Goal: Task Accomplishment & Management: Manage account settings

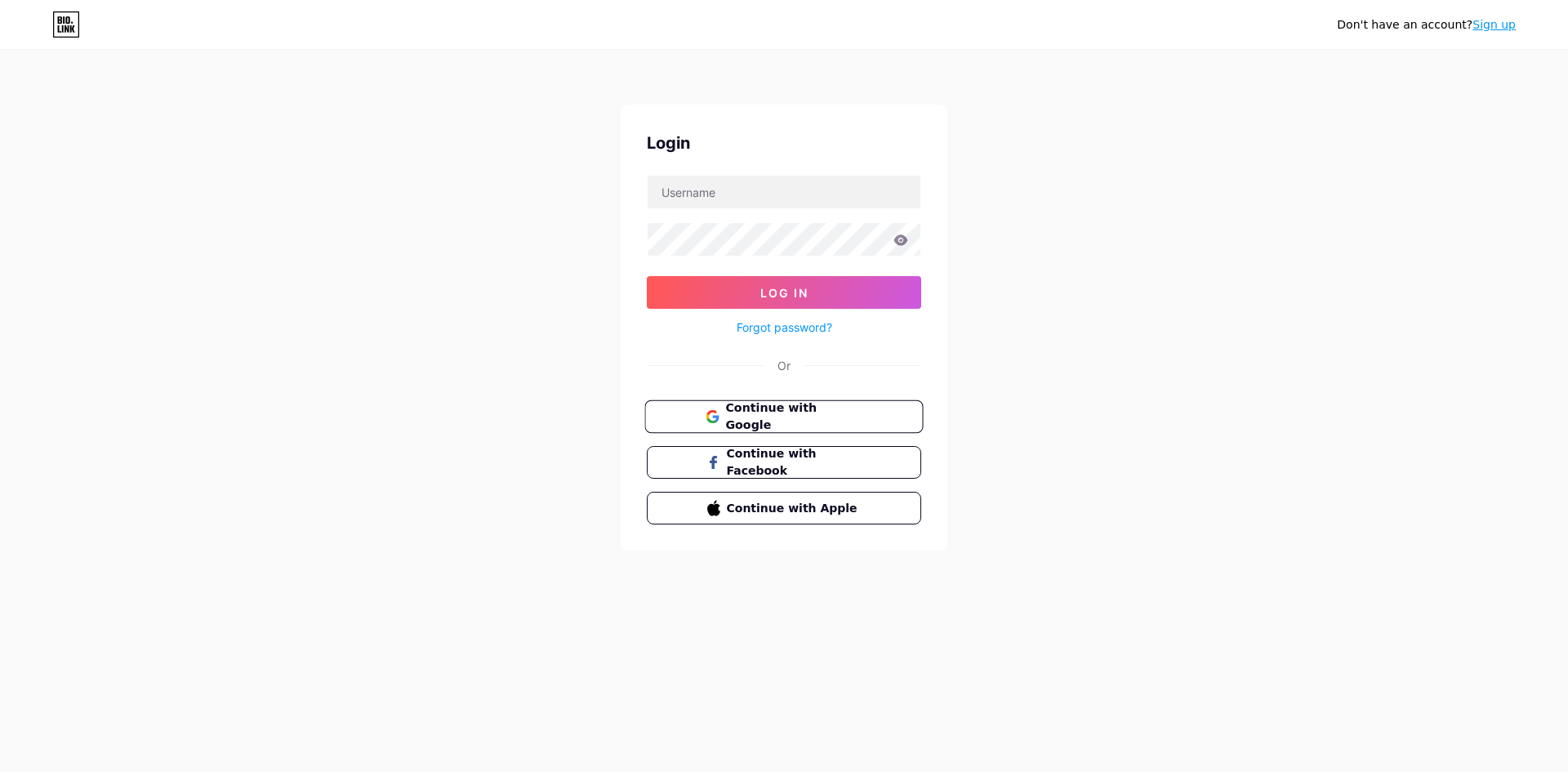
click at [769, 432] on button "Continue with Google" at bounding box center [784, 417] width 278 height 34
click at [772, 418] on span "Continue with Google" at bounding box center [793, 417] width 137 height 35
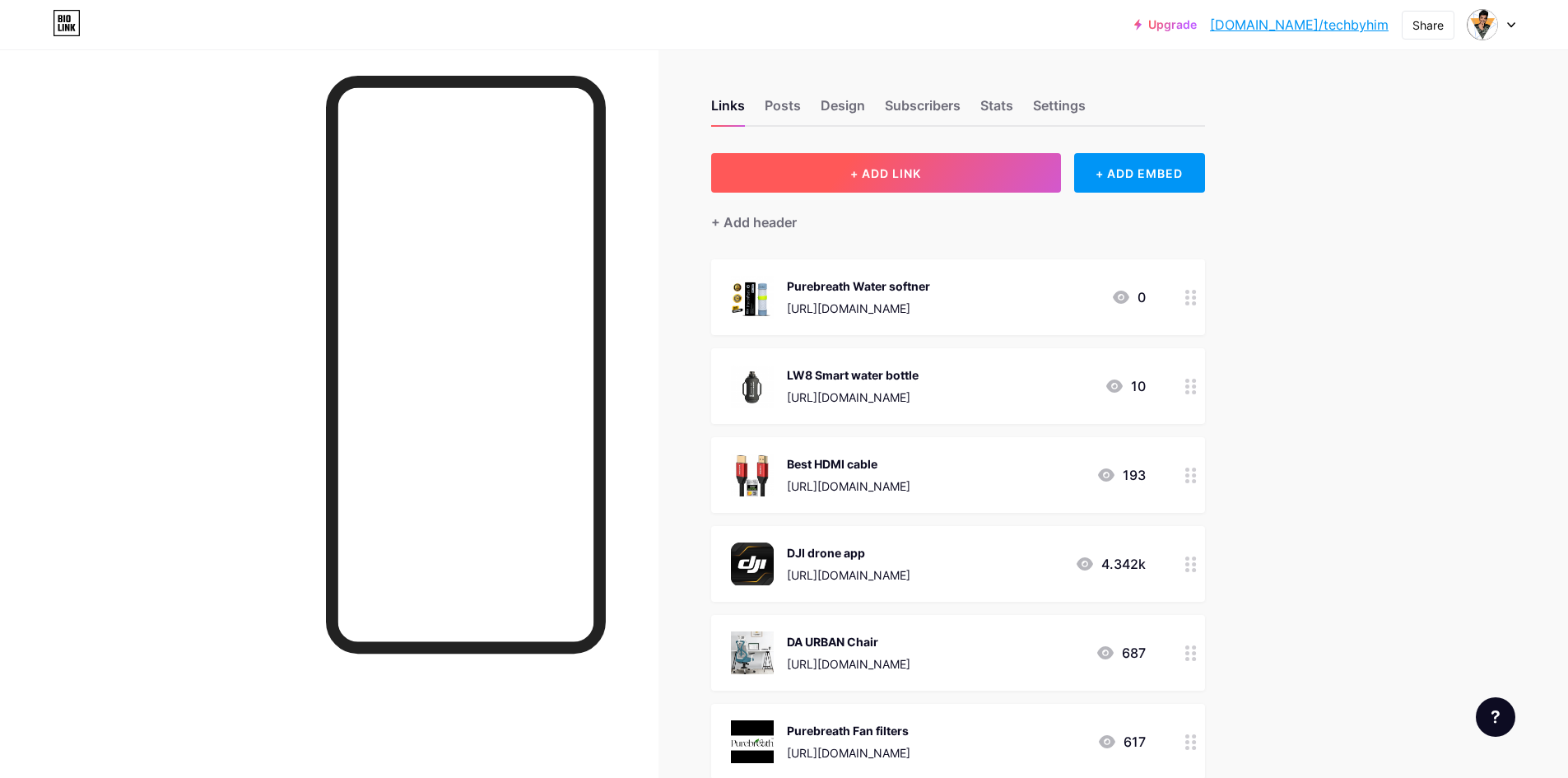
click at [952, 157] on button "+ ADD LINK" at bounding box center [886, 173] width 350 height 40
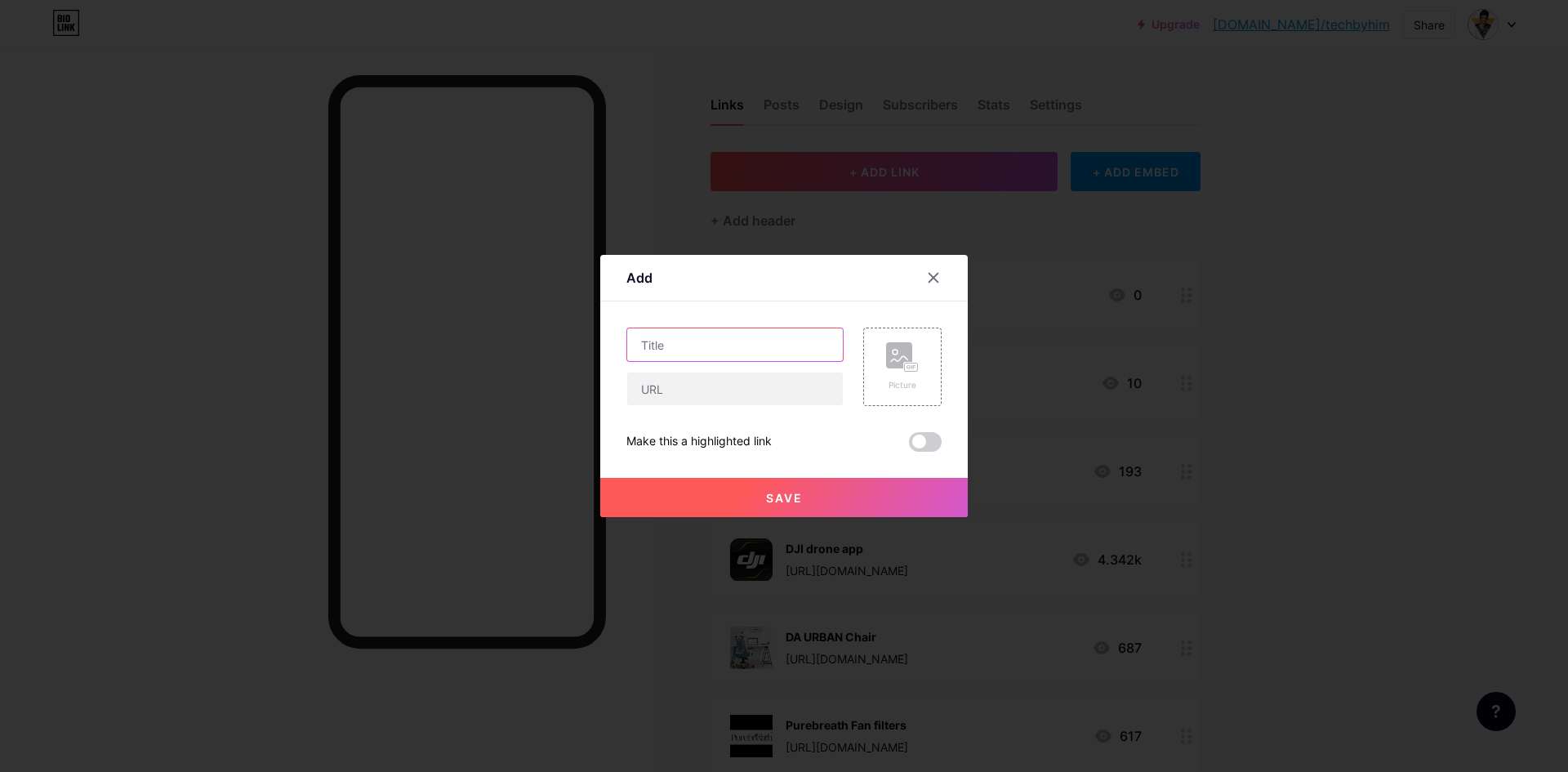
click at [735, 340] on input "text" at bounding box center [735, 345] width 216 height 33
type input "Easemydeal"
click at [912, 371] on rect at bounding box center [911, 368] width 13 height 9
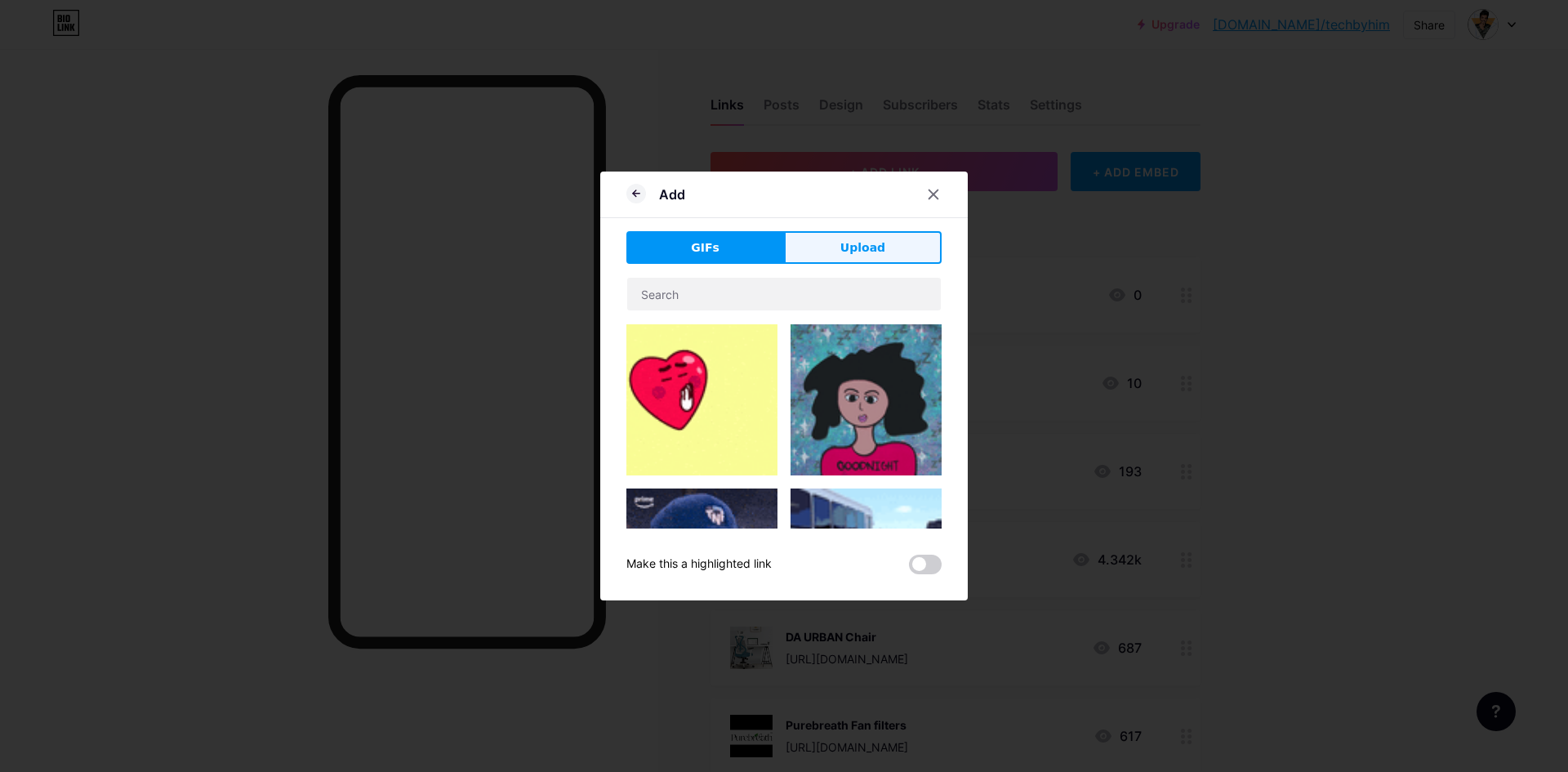
click at [860, 239] on span "Upload" at bounding box center [863, 248] width 45 height 17
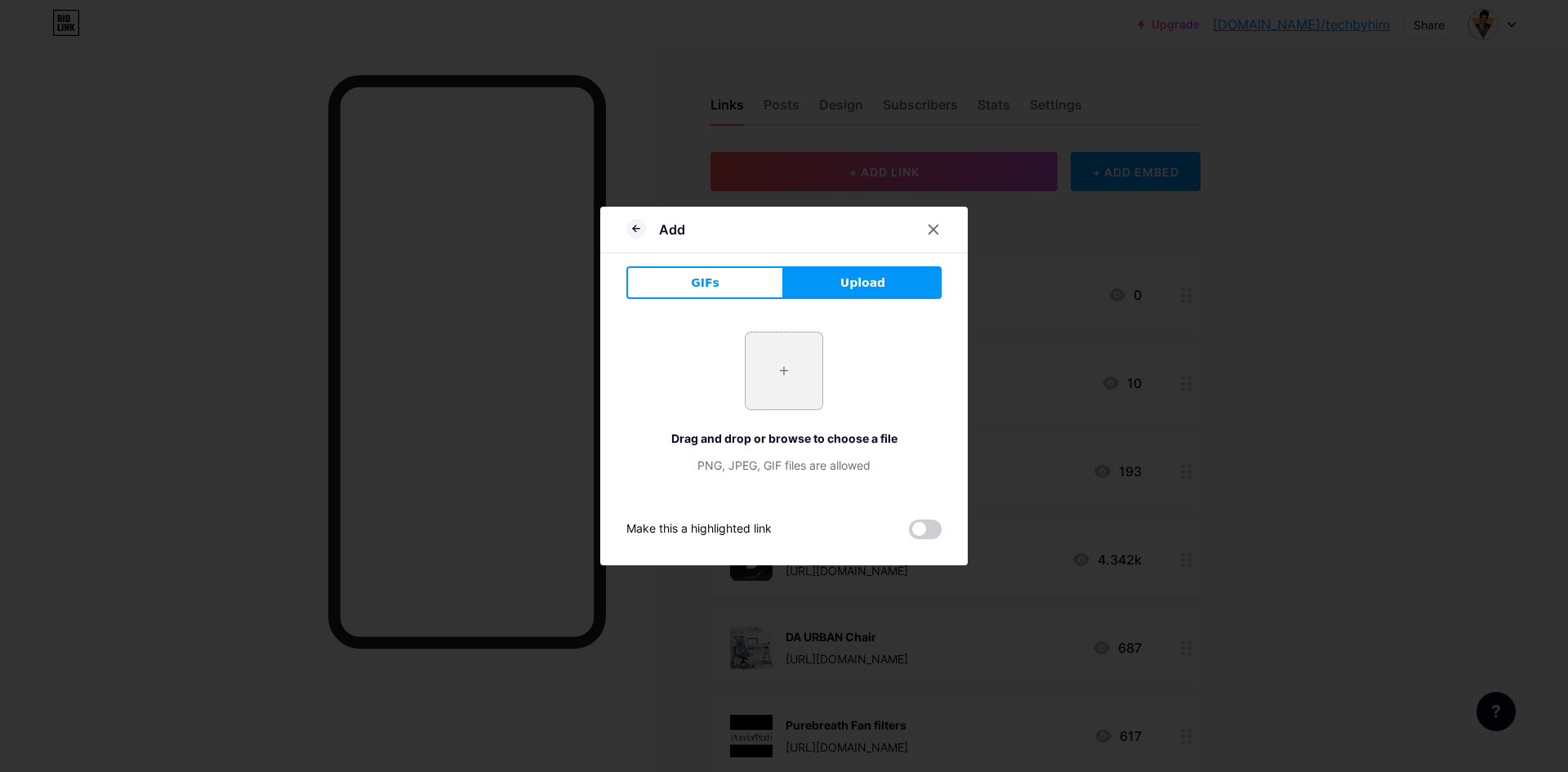
click at [775, 373] on input "file" at bounding box center [784, 371] width 76 height 77
type input "C:\fakepath\easemydeal.jpg"
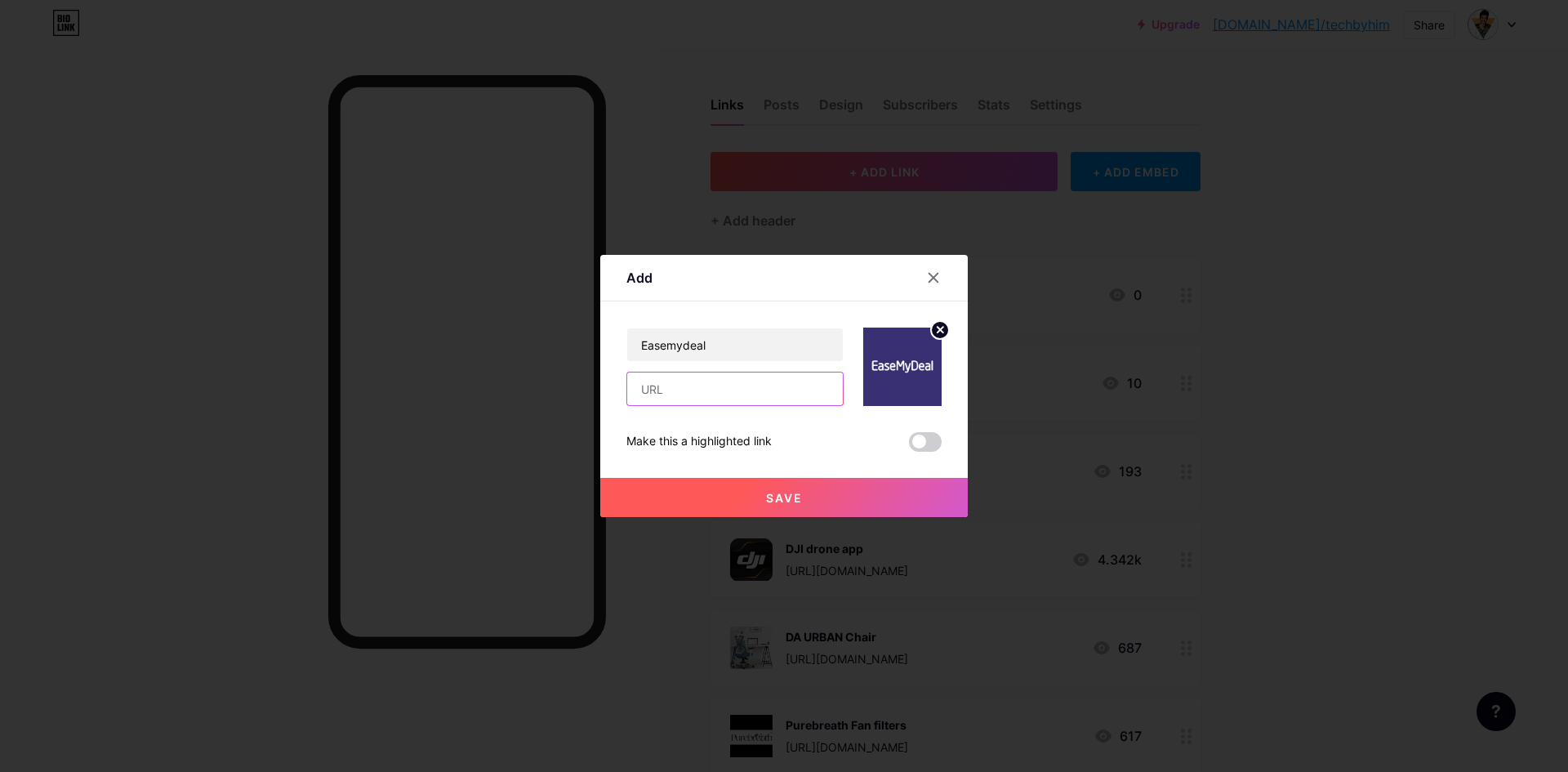
click at [705, 395] on input "text" at bounding box center [735, 389] width 216 height 33
click at [706, 389] on input "text" at bounding box center [735, 389] width 216 height 33
paste input "Android: https://play.google.com/store/apps/details?id=com.inditab.inditab&hl=e…"
type input "Android: https://play.google.com/store/apps/details?id=com.inditab.inditab&hl=e…"
drag, startPoint x: 832, startPoint y: 386, endPoint x: 558, endPoint y: 391, distance: 274.0
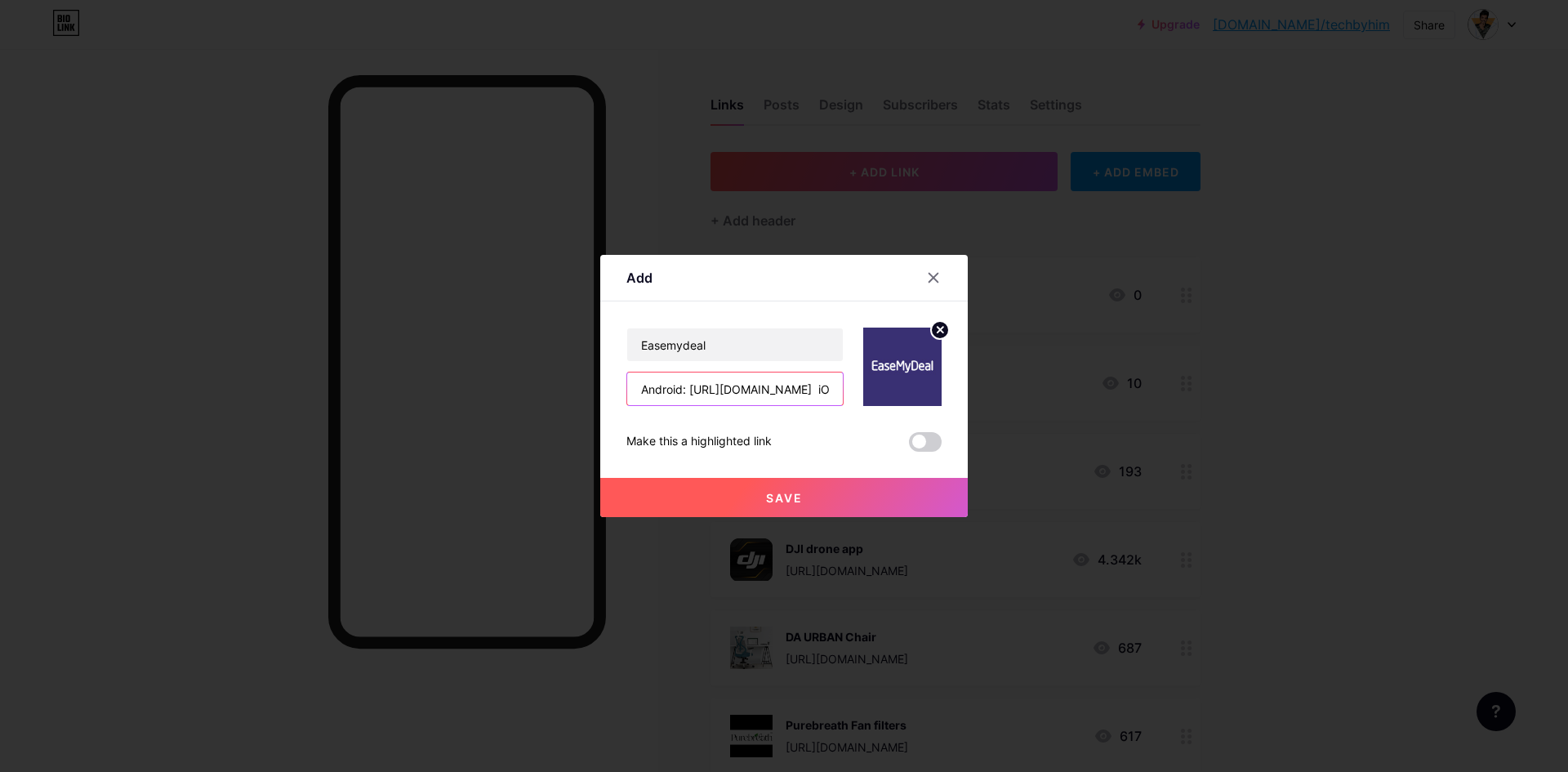
click at [558, 391] on div "Add Content YouTube Play YouTube video without leaving your page. ADD Vimeo Pla…" at bounding box center [784, 386] width 1568 height 772
paste input "Android: https://play.google.com/store/apps/details?id=com.inditab.inditab&hl=e…"
type input "Android: https://play.google.com/store/apps/details?id=com.inditab.inditab&hl=e…"
click at [799, 498] on span "Save" at bounding box center [784, 498] width 37 height 14
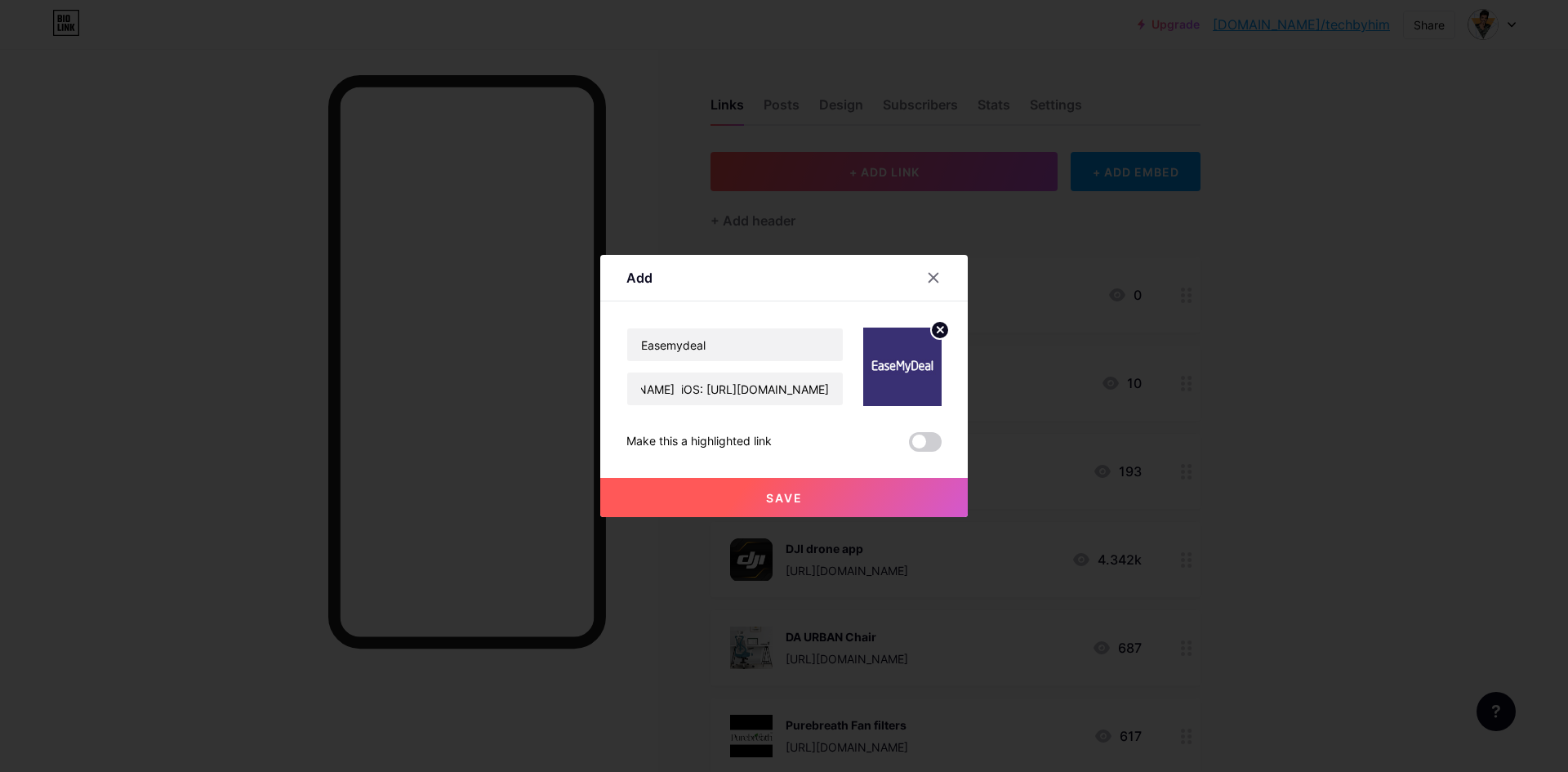
scroll to position [0, 0]
click at [686, 380] on input "text" at bounding box center [735, 389] width 216 height 33
paste input "https://play.google.com/store/apps/details?id=com.inditab.inditab&hl=en_IN"
type input "https://play.google.com/store/apps/details?id=com.inditab.inditab&hl=en_IN"
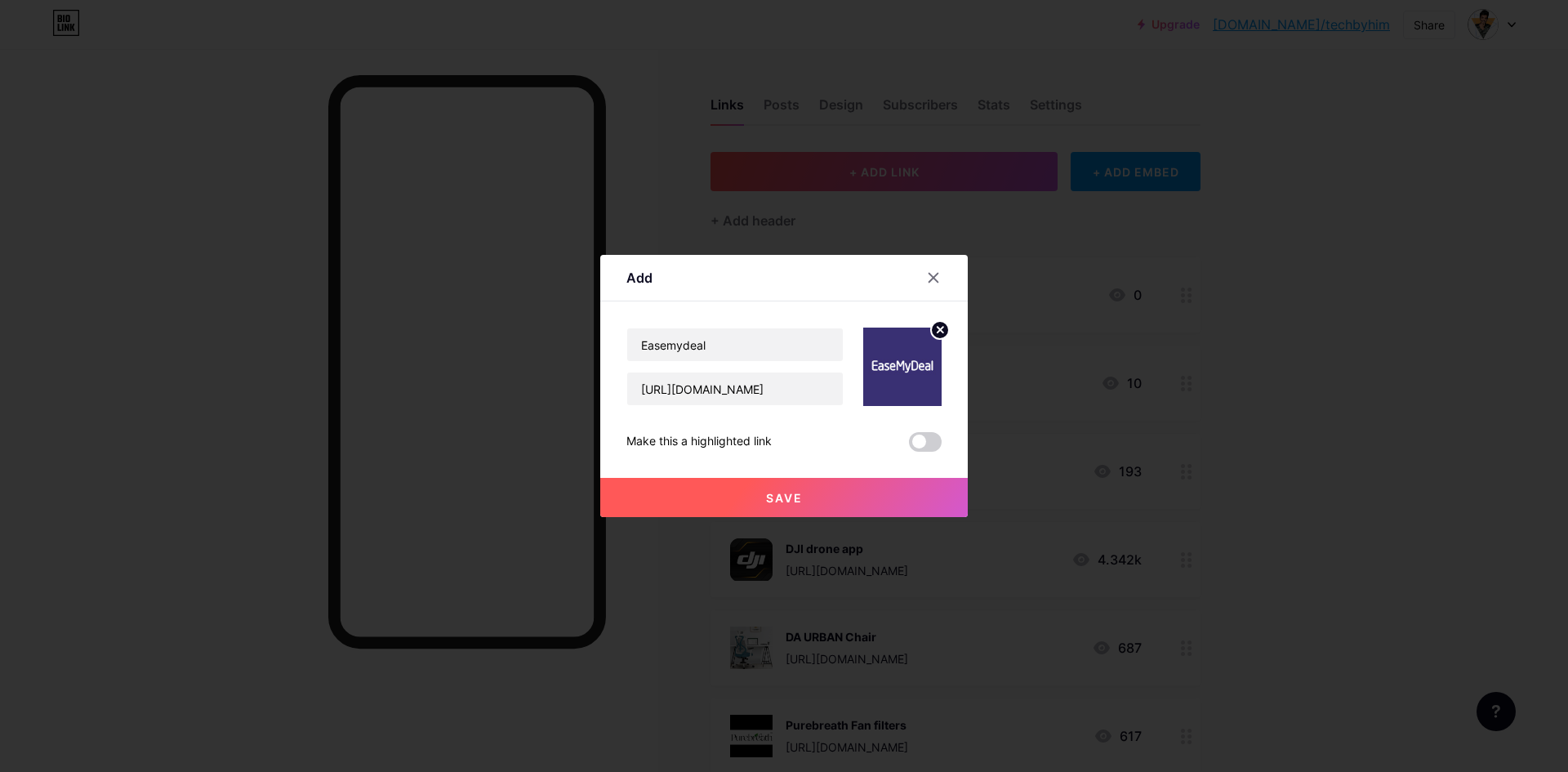
click at [851, 500] on button "Save" at bounding box center [784, 498] width 368 height 40
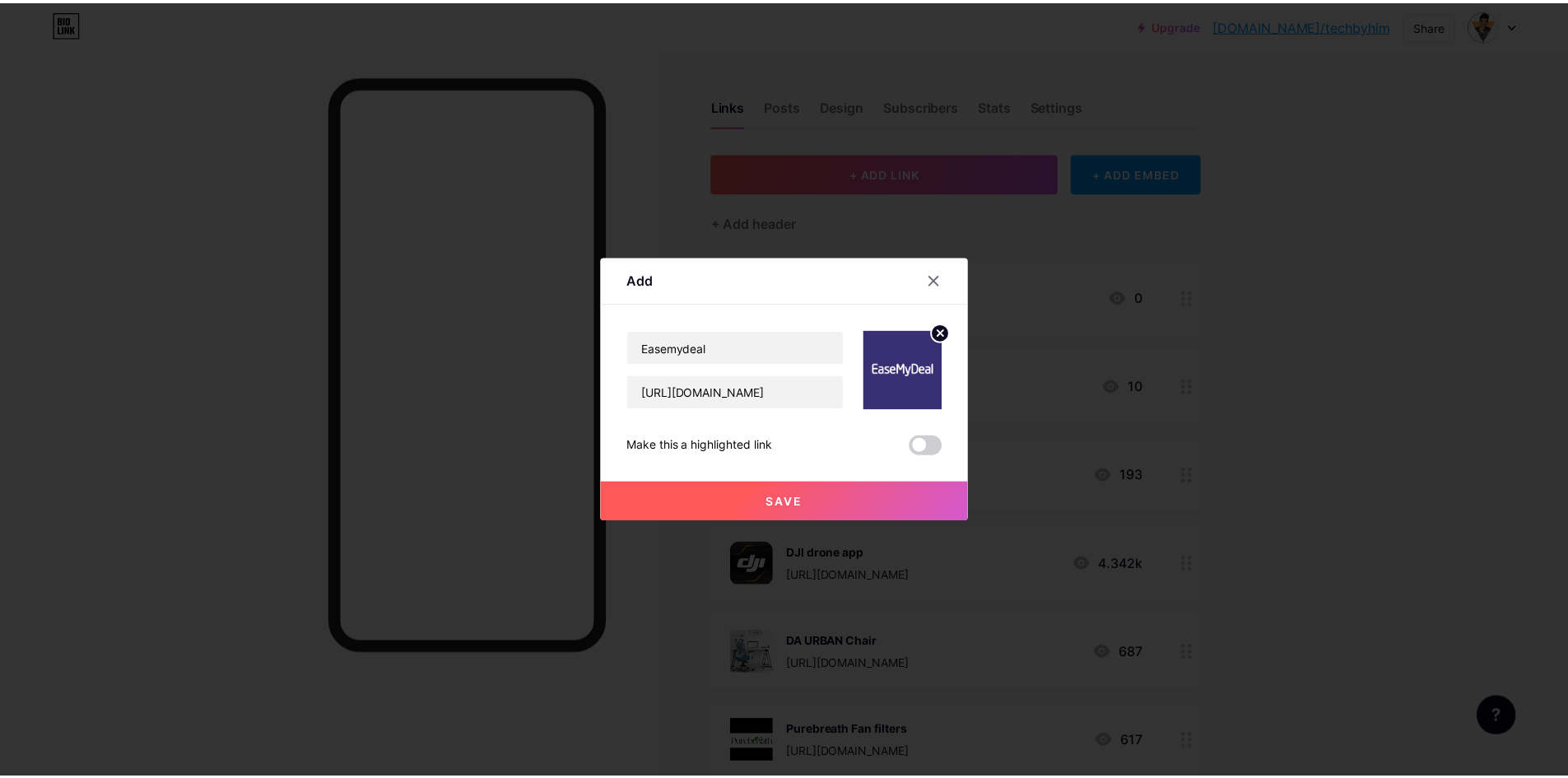
scroll to position [0, 0]
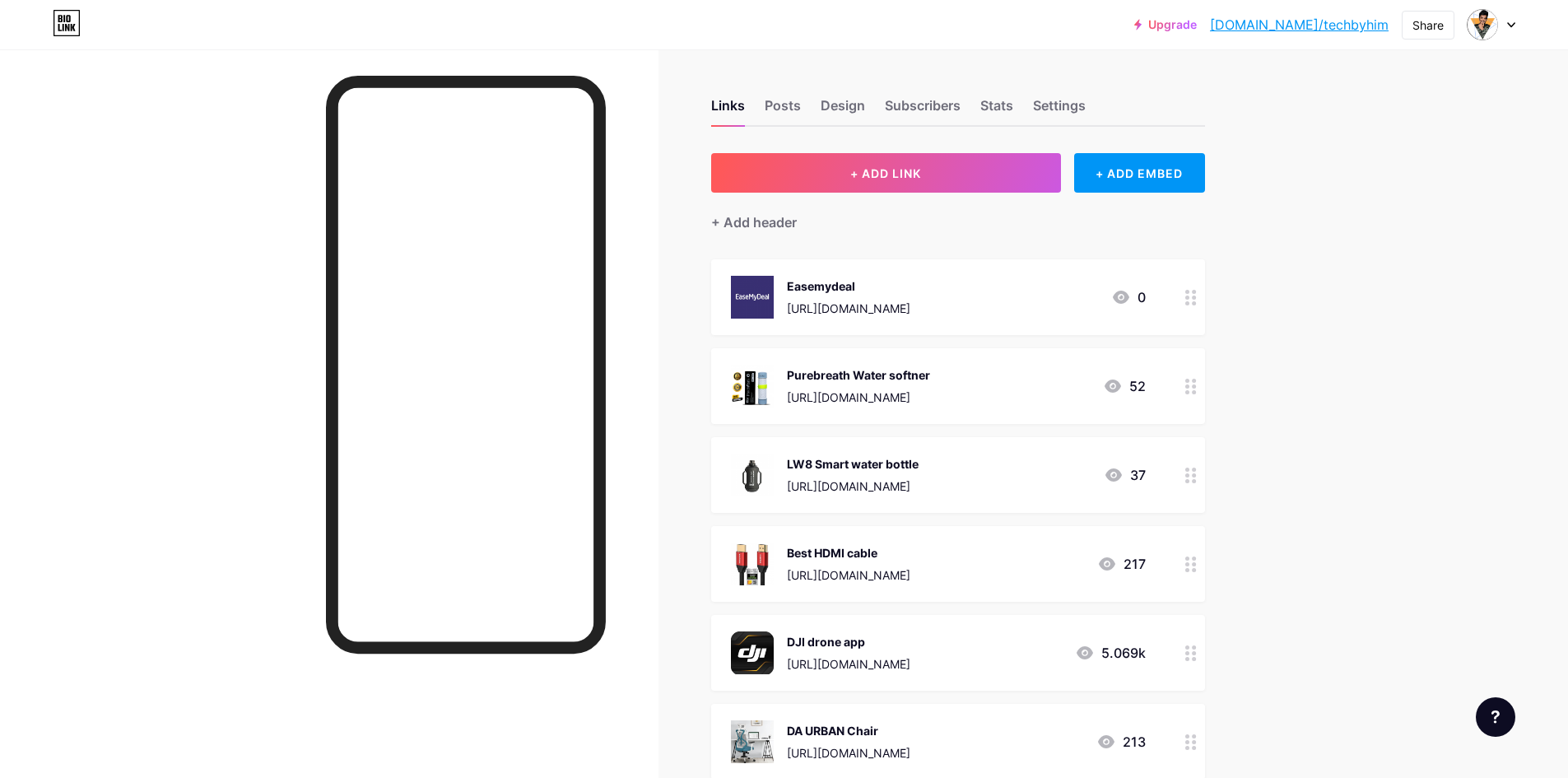
click at [1204, 389] on div at bounding box center [1191, 386] width 28 height 75
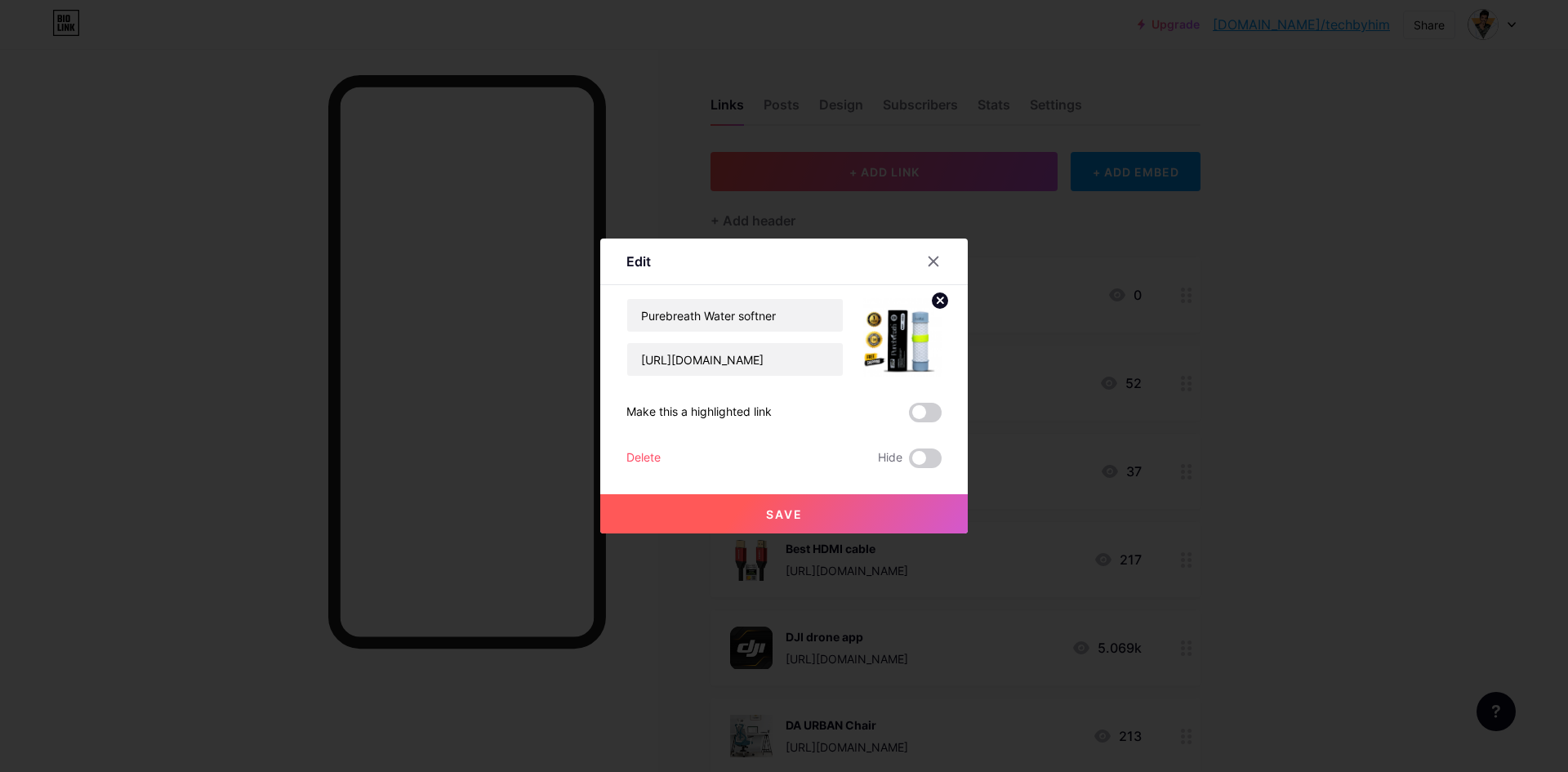
click at [650, 466] on div "Delete" at bounding box center [644, 458] width 34 height 20
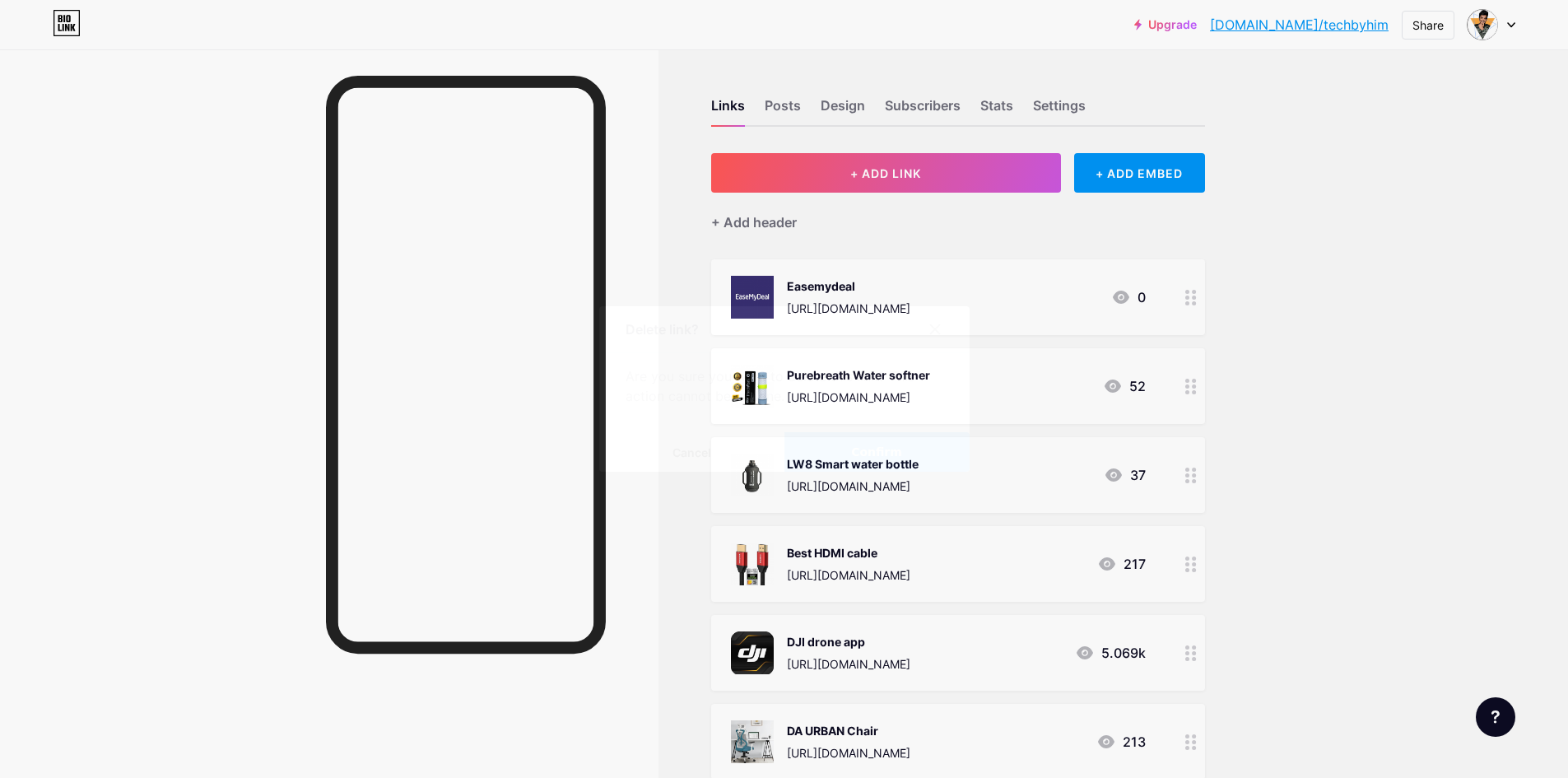
click at [858, 462] on button "Confirm" at bounding box center [877, 452] width 185 height 40
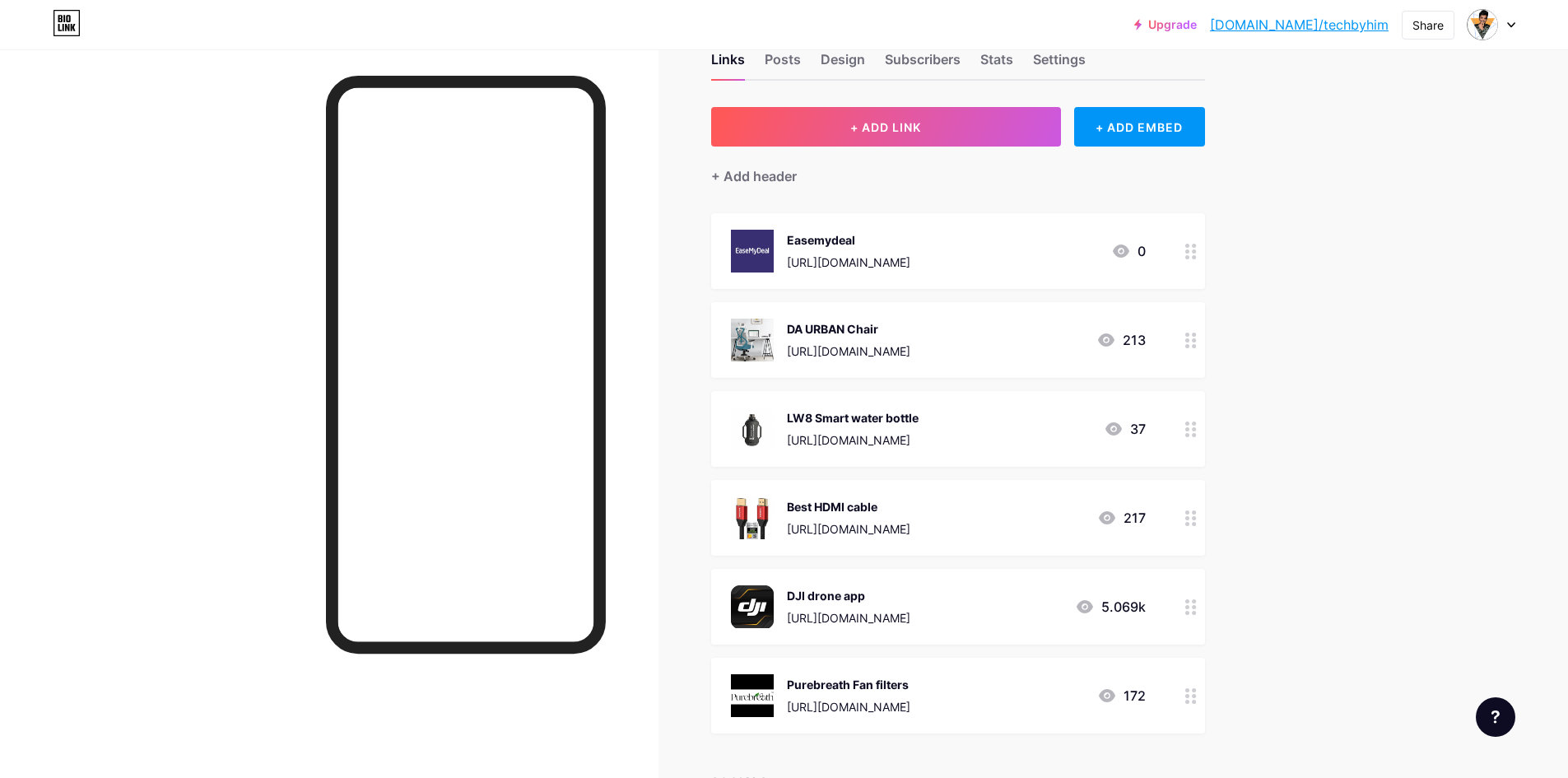
scroll to position [82, 0]
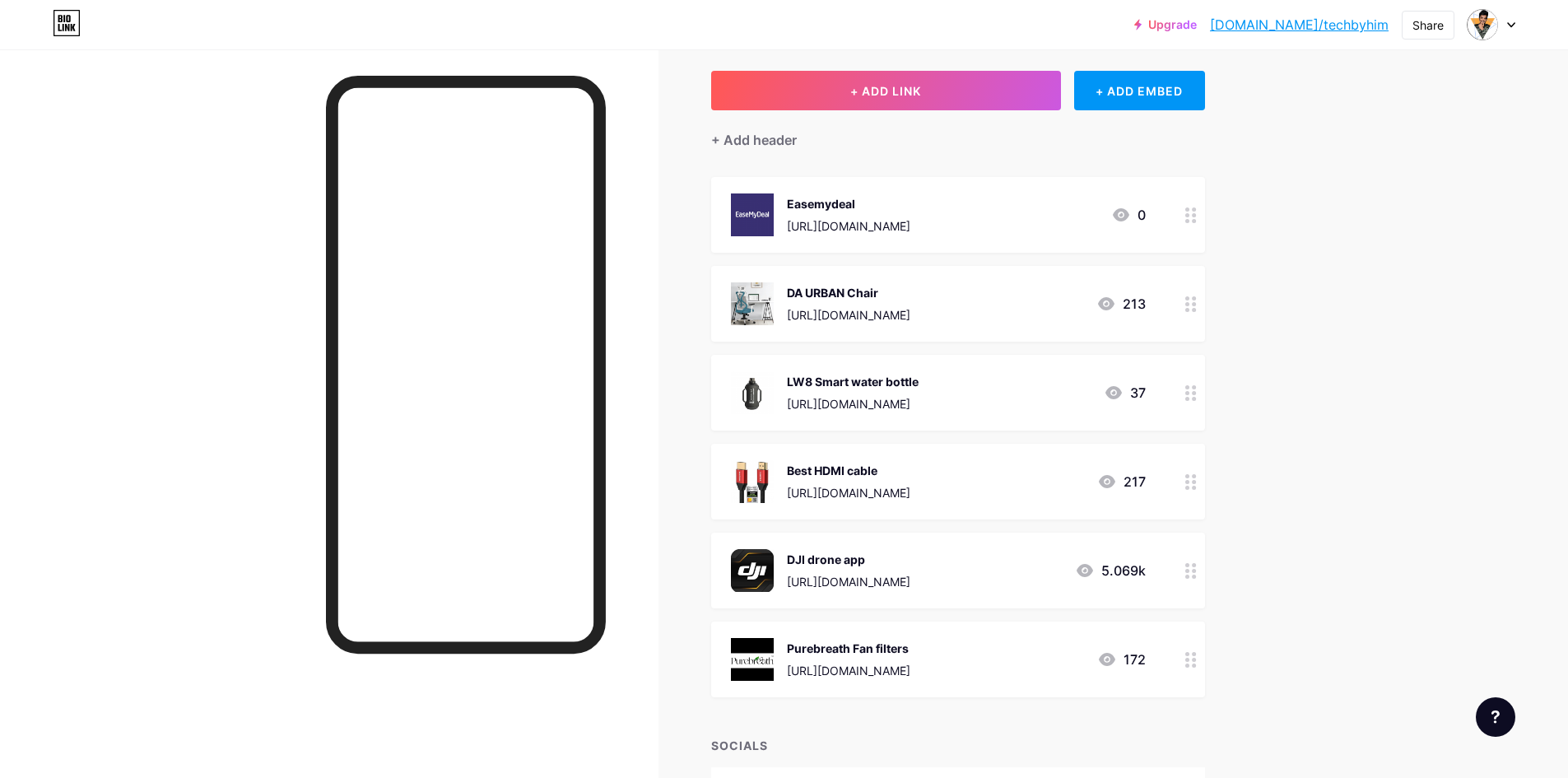
click at [1189, 391] on circle at bounding box center [1187, 392] width 4 height 4
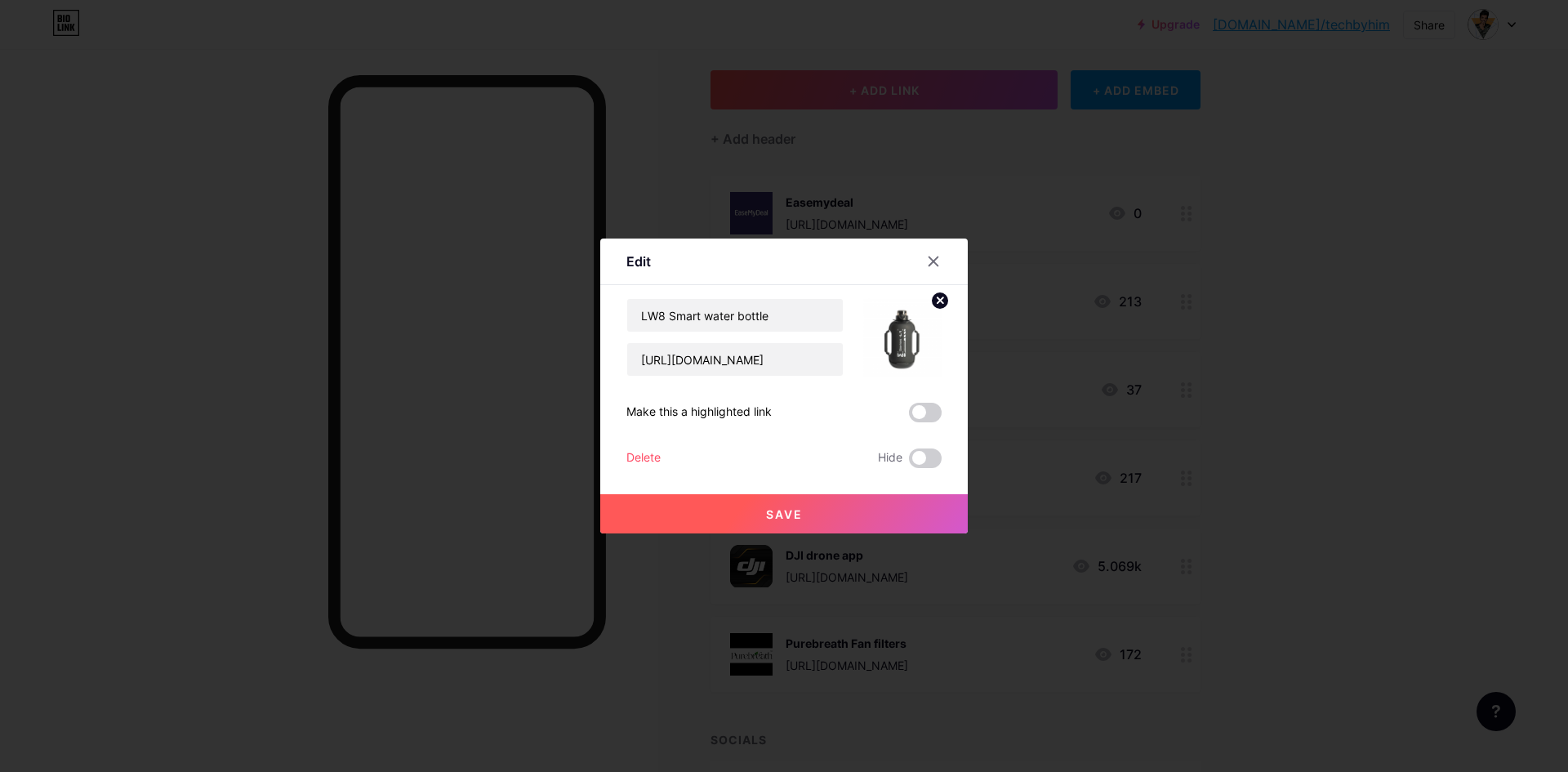
click at [632, 452] on div "Delete" at bounding box center [644, 458] width 34 height 20
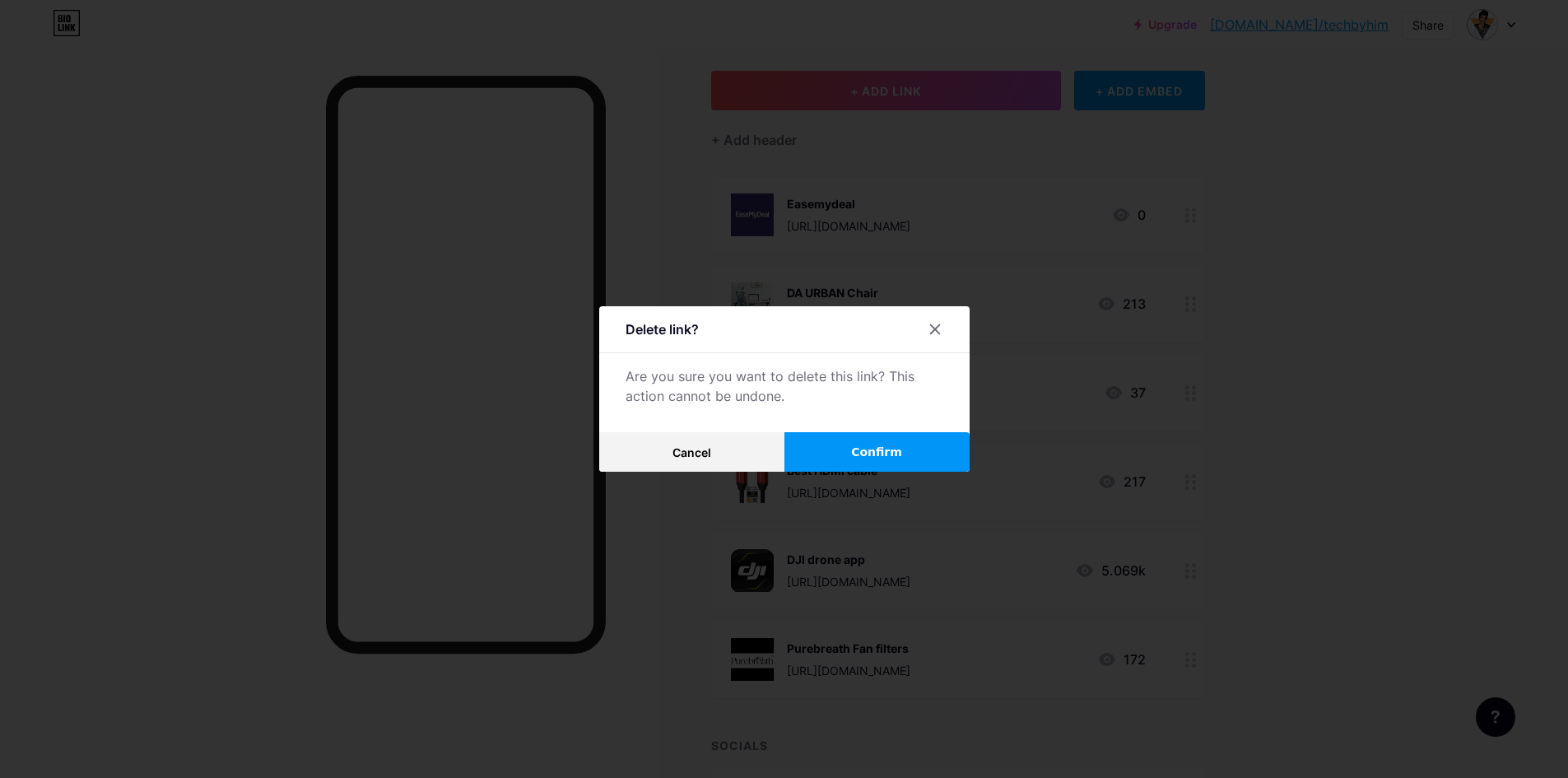
click at [920, 451] on button "Confirm" at bounding box center [877, 452] width 185 height 40
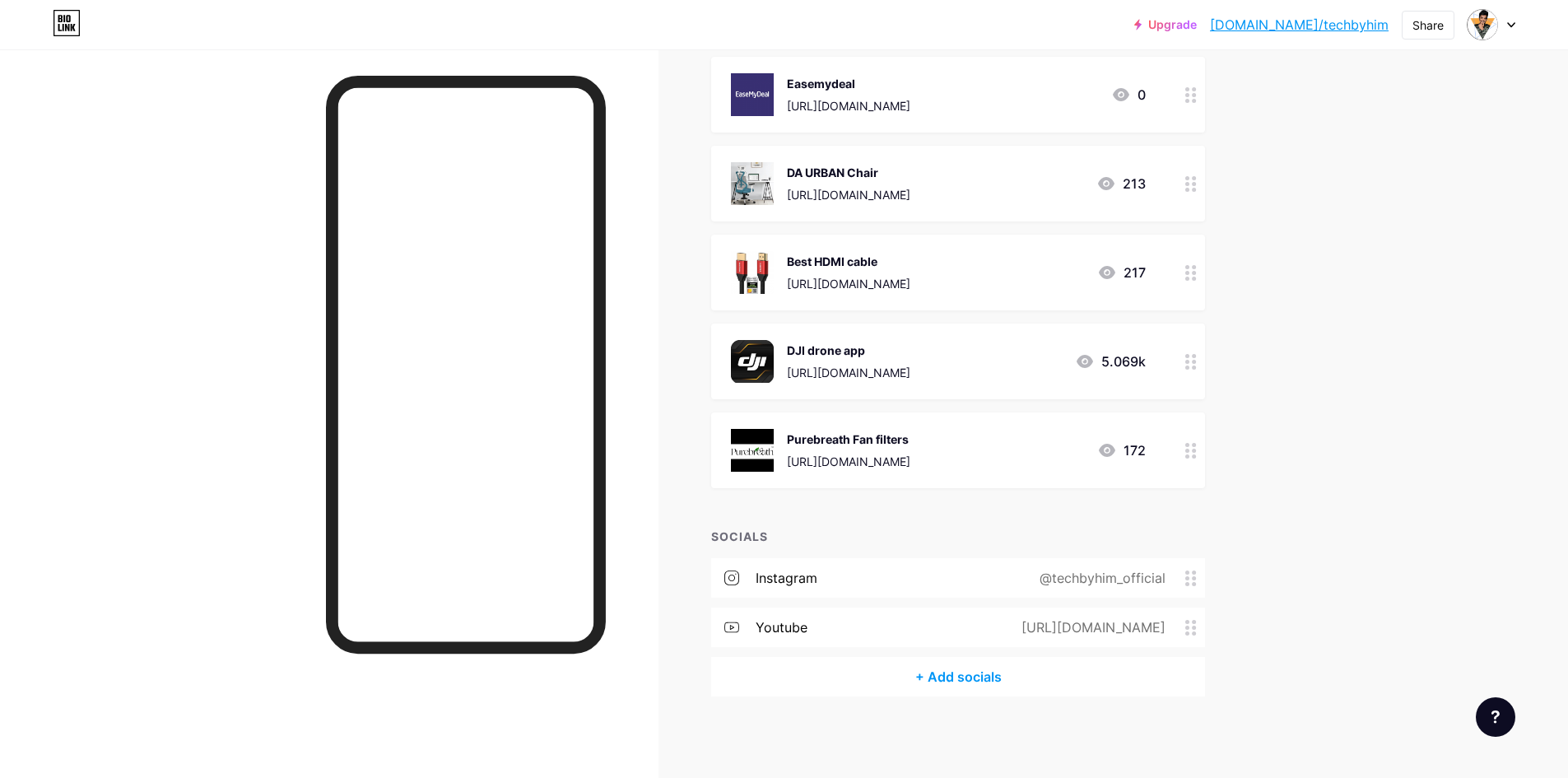
scroll to position [0, 0]
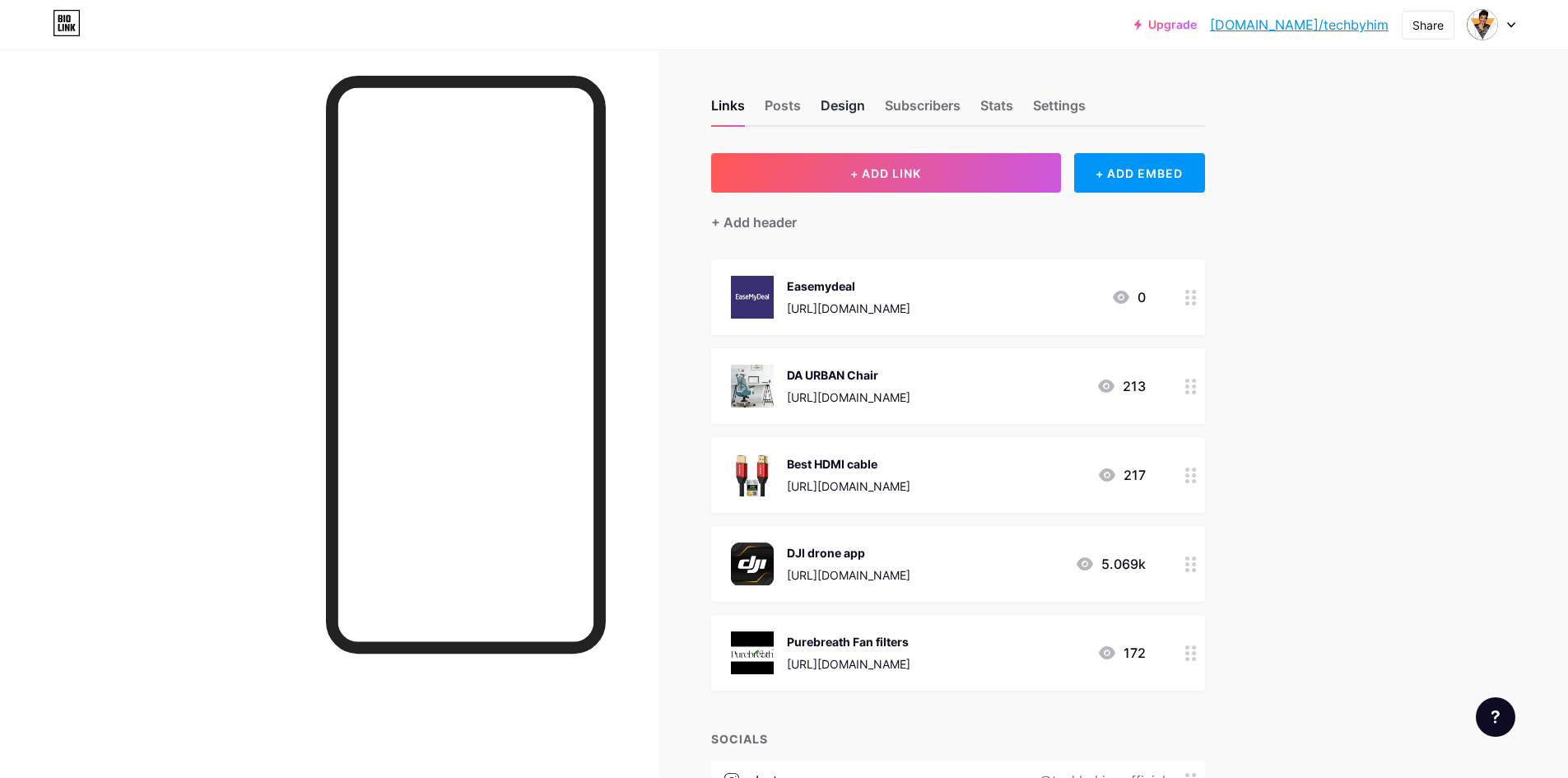
click at [839, 109] on div "Design" at bounding box center [842, 110] width 44 height 29
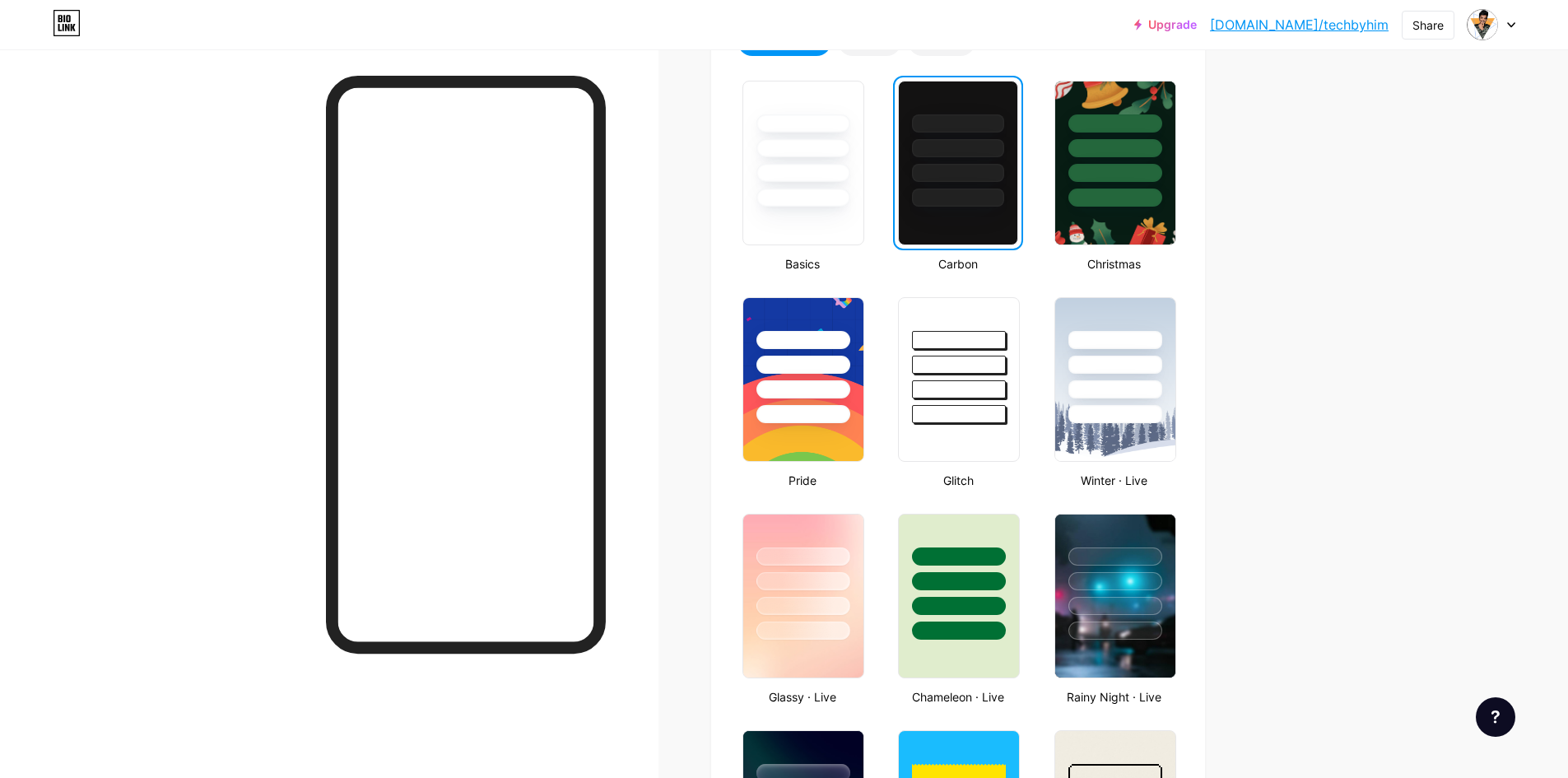
scroll to position [412, 0]
click at [979, 446] on div at bounding box center [958, 379] width 125 height 170
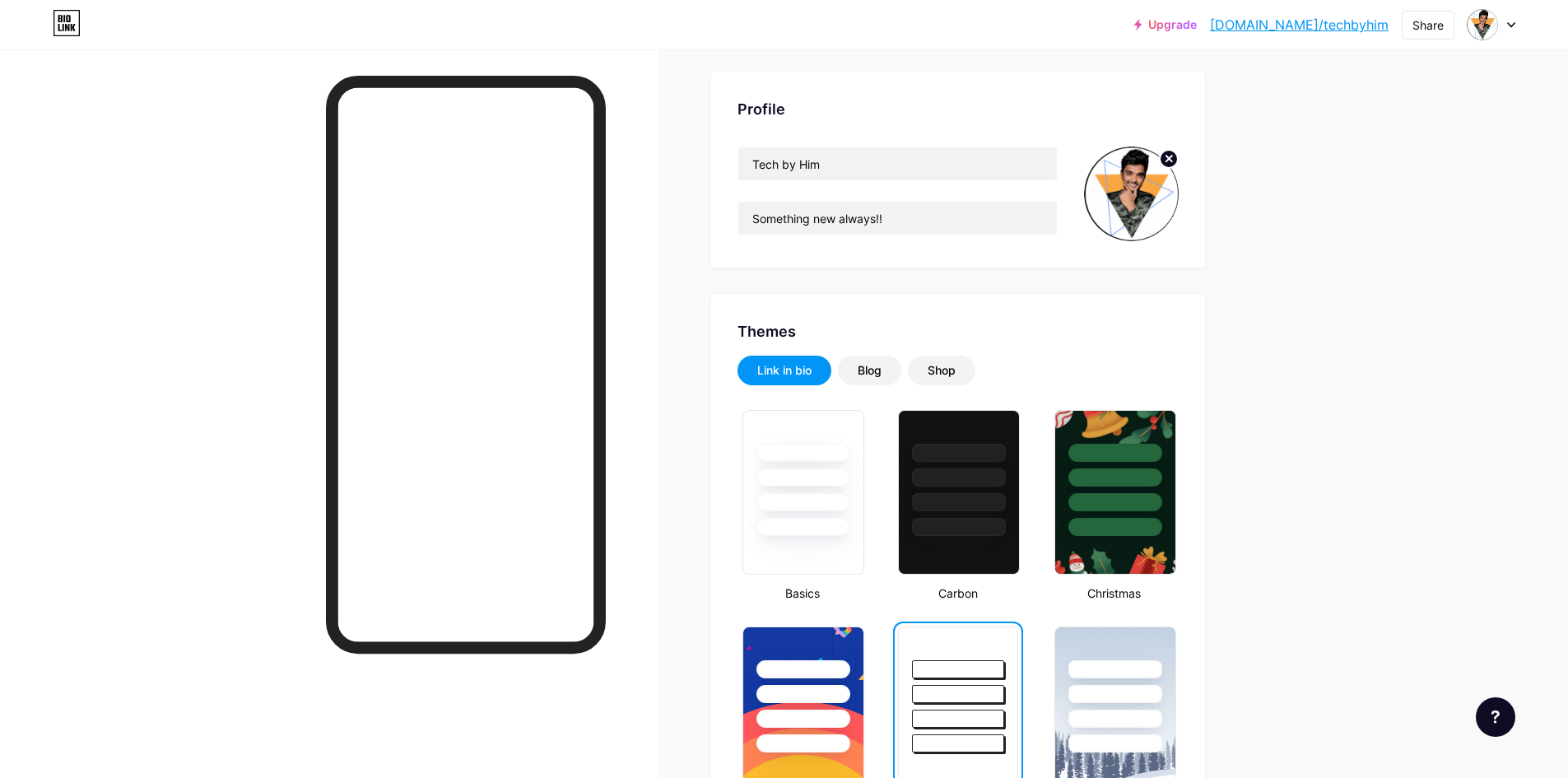
scroll to position [0, 0]
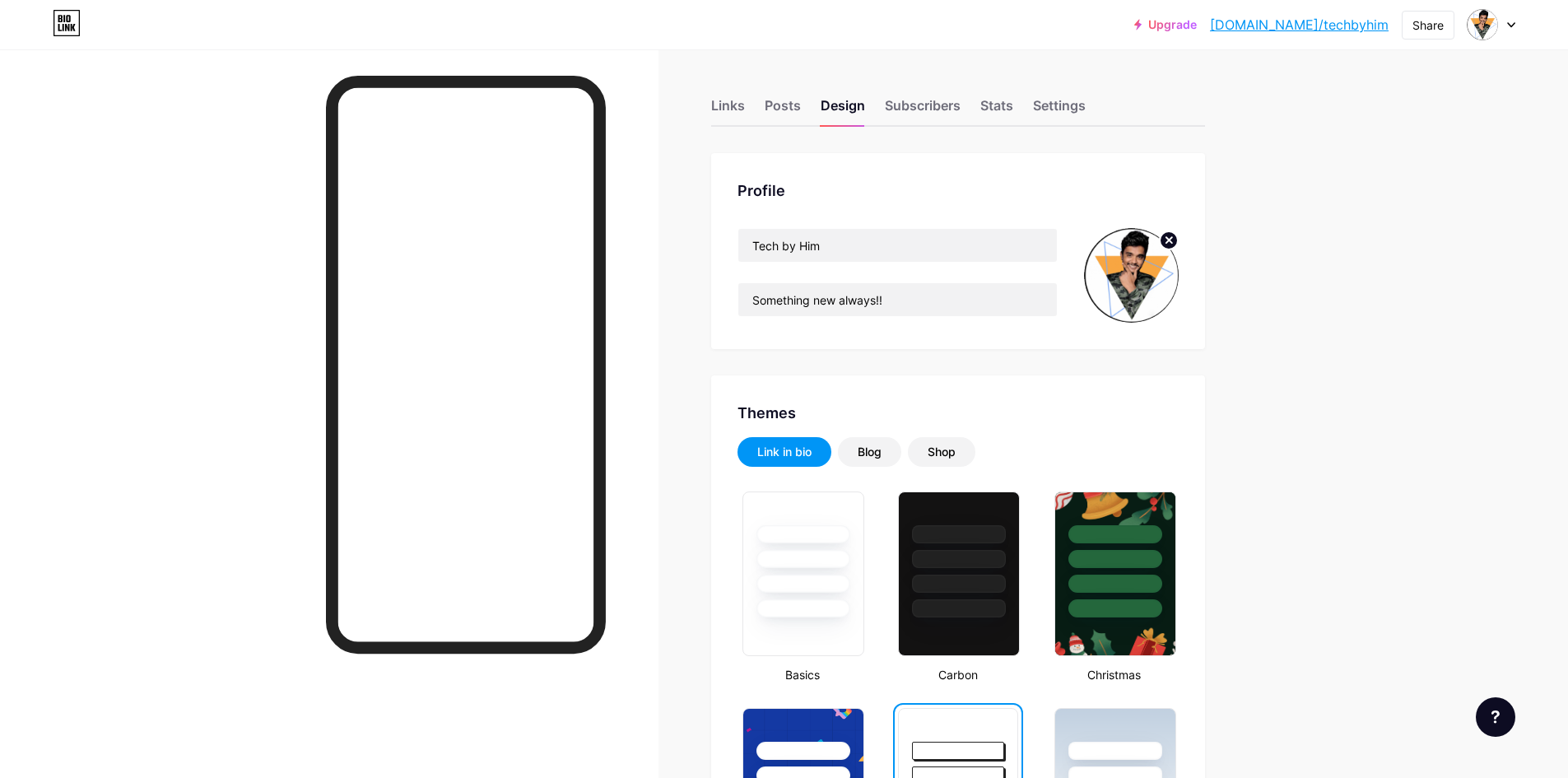
click at [1506, 32] on div at bounding box center [1491, 24] width 48 height 29
click at [1484, 29] on img at bounding box center [1482, 24] width 26 height 26
click at [1336, 102] on img at bounding box center [1336, 106] width 26 height 26
click at [1171, 243] on icon at bounding box center [1169, 240] width 6 height 6
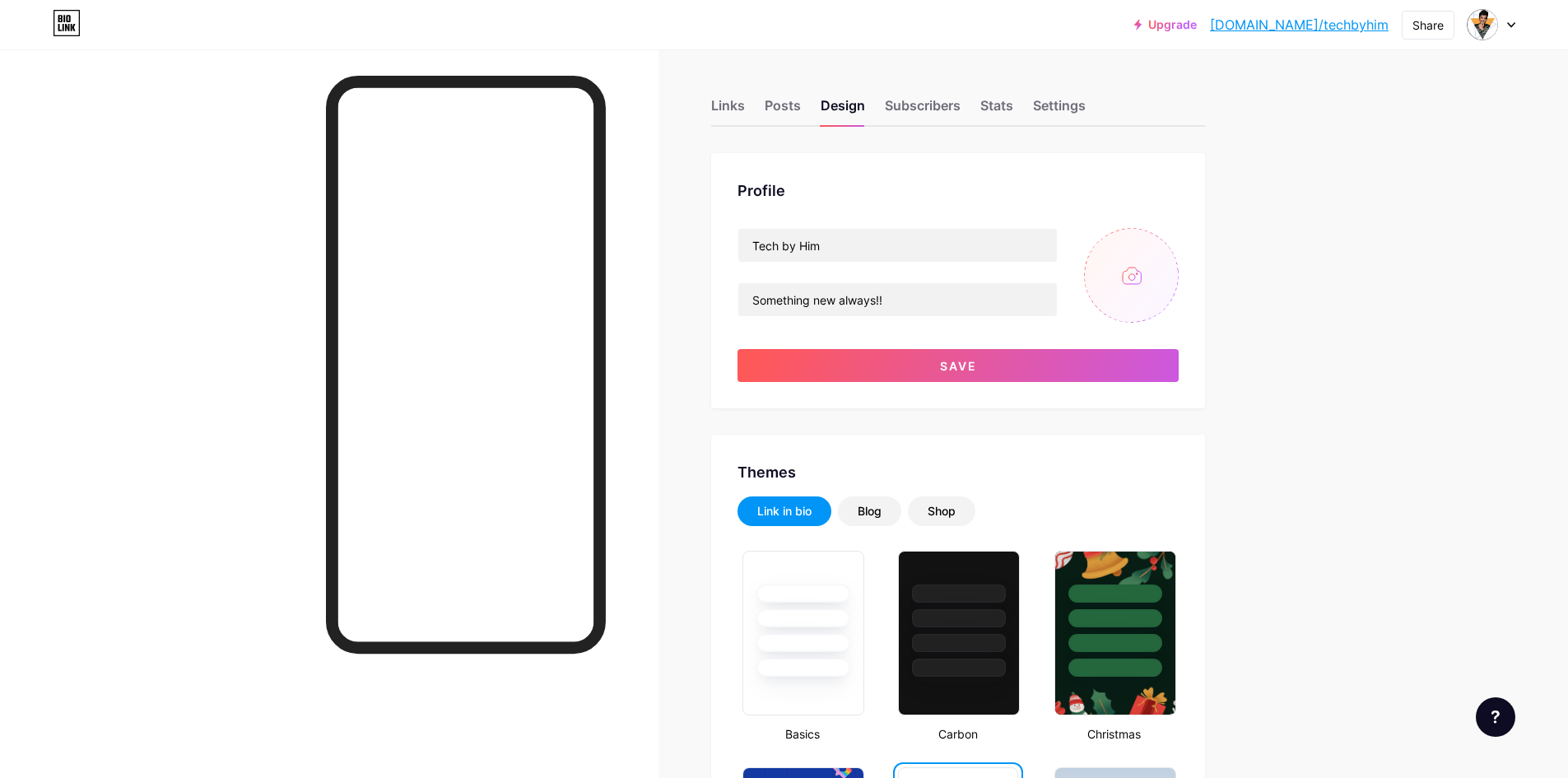
click at [1149, 274] on input "file" at bounding box center [1131, 275] width 94 height 94
type input "C:\fakepath\458471828_1172721627168581_3471007924710197396_n.jpg"
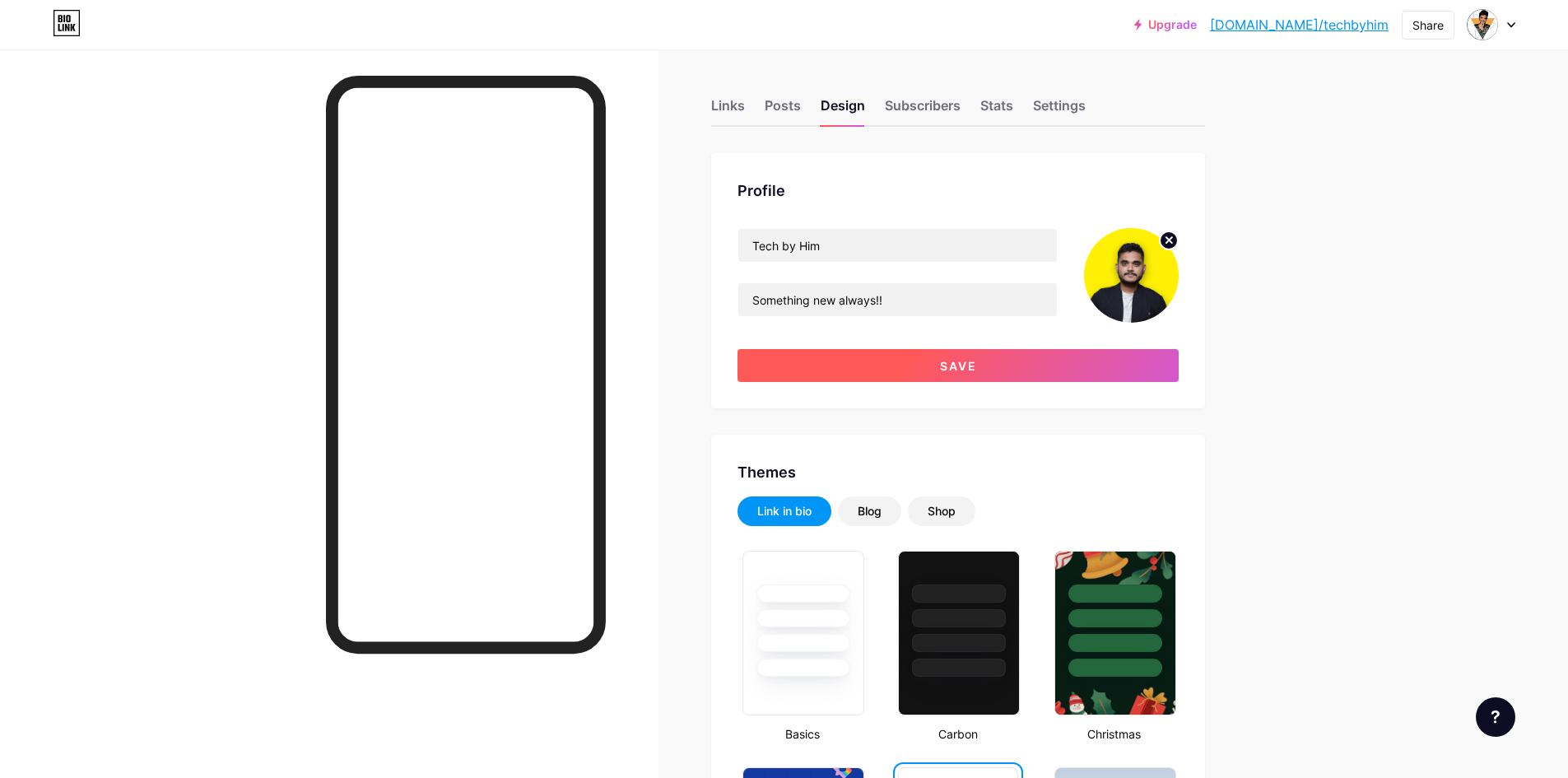
click at [1055, 362] on button "Save" at bounding box center [958, 366] width 441 height 33
